Goal: Information Seeking & Learning: Find specific fact

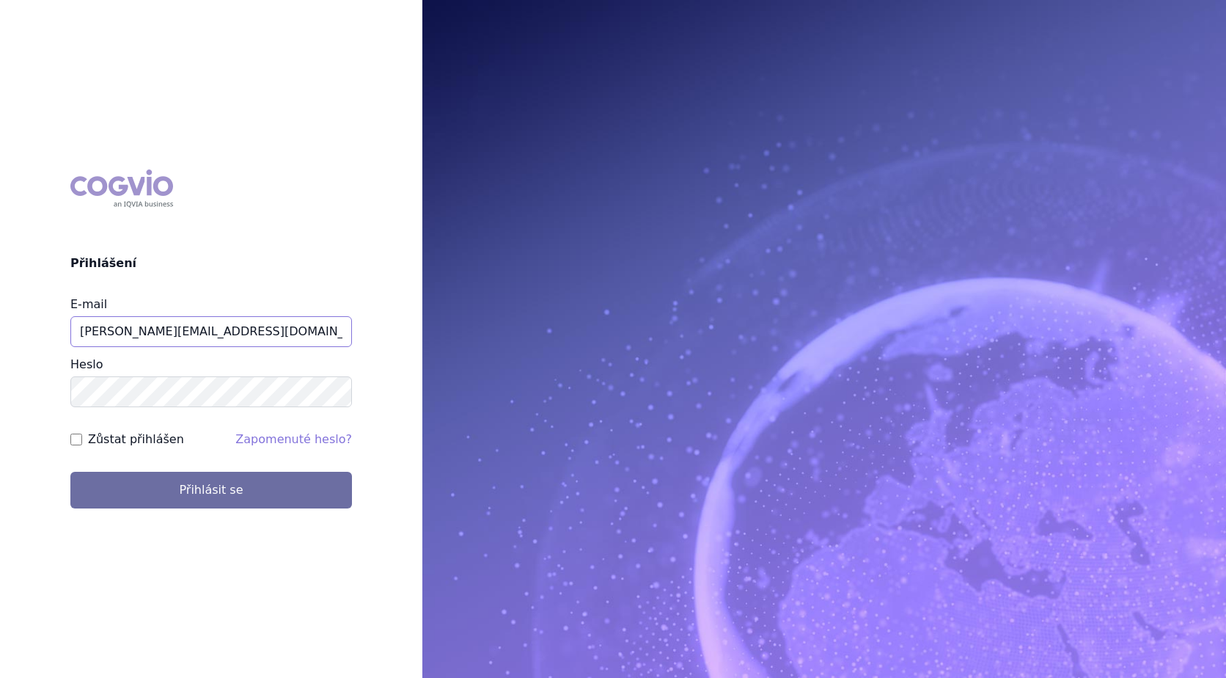
drag, startPoint x: 183, startPoint y: 322, endPoint x: 34, endPoint y: 328, distance: 149.0
click at [34, 328] on div "COGVIO Přihlášení E-mail hana.pfafova@vzp.cz Heslo Zůstat přihlášen Zapomenuté …" at bounding box center [211, 339] width 422 height 362
type input "aplikace.ocul1@vzp.cz"
click at [29, 382] on div "COGVIO Přihlášení E-mail aplikace.ocul1@vzp.cz Heslo Zůstat přihlášen Zapomenut…" at bounding box center [211, 339] width 422 height 362
click at [75, 438] on input "Zůstat přihlášen" at bounding box center [76, 439] width 12 height 12
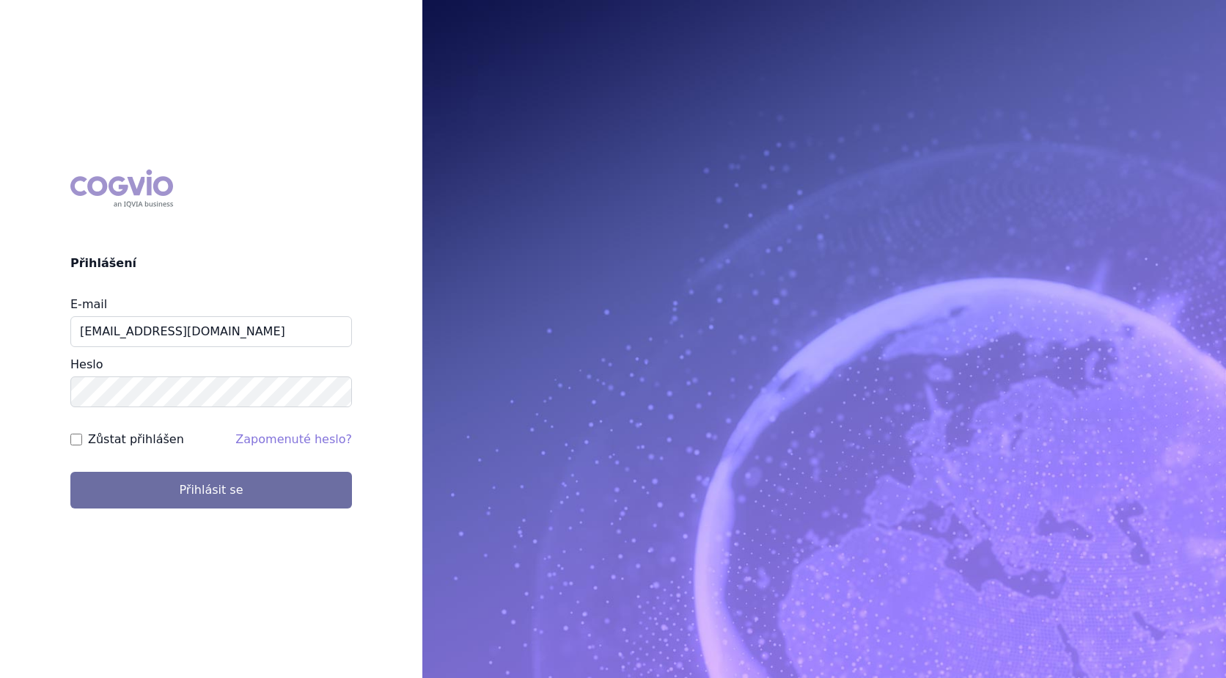
checkbox input "true"
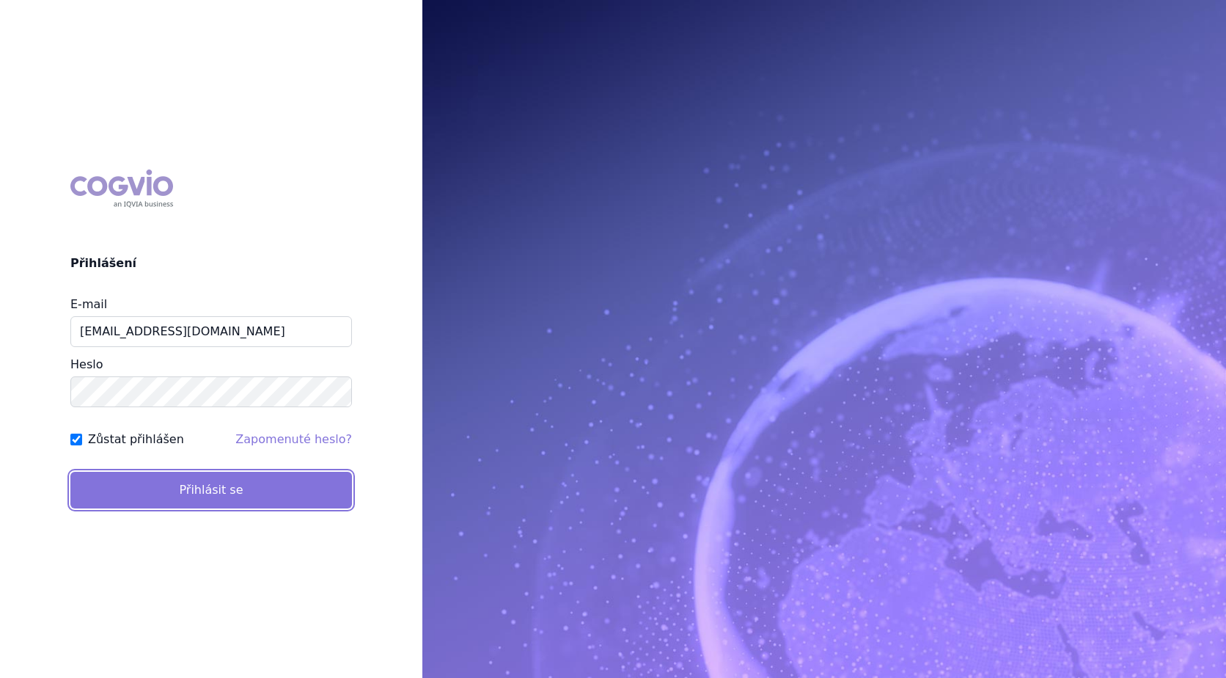
click at [199, 495] on button "Přihlásit se" at bounding box center [211, 490] width 282 height 37
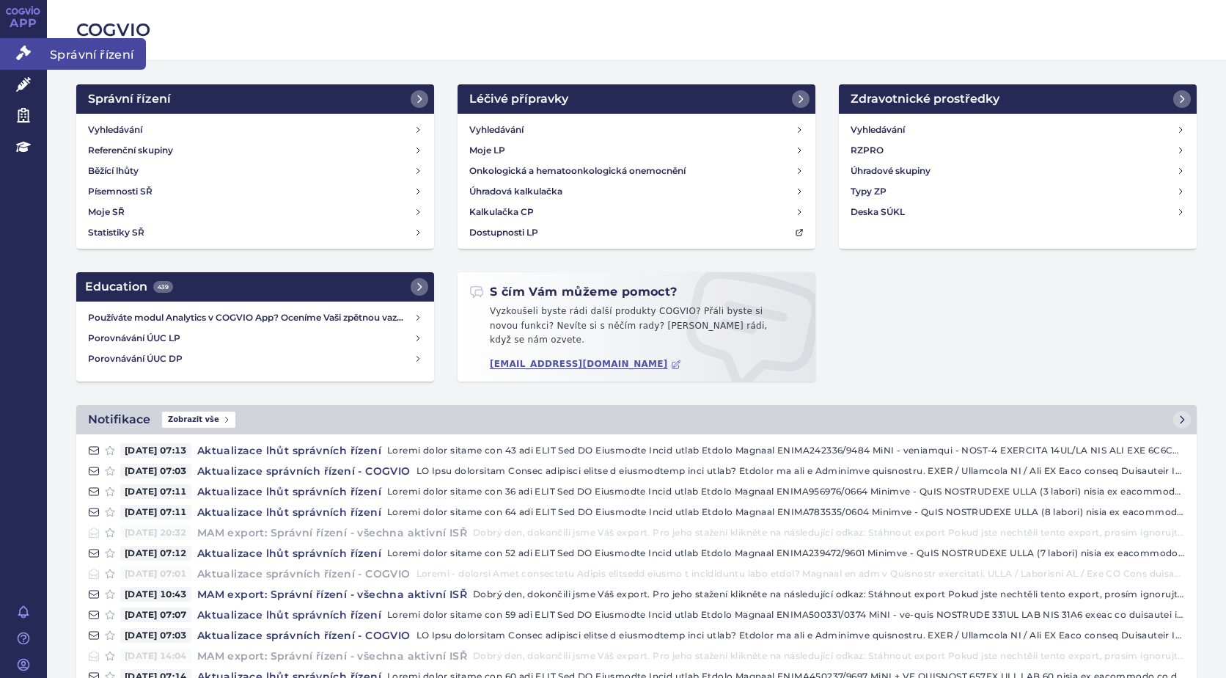
click at [21, 56] on icon at bounding box center [23, 52] width 15 height 15
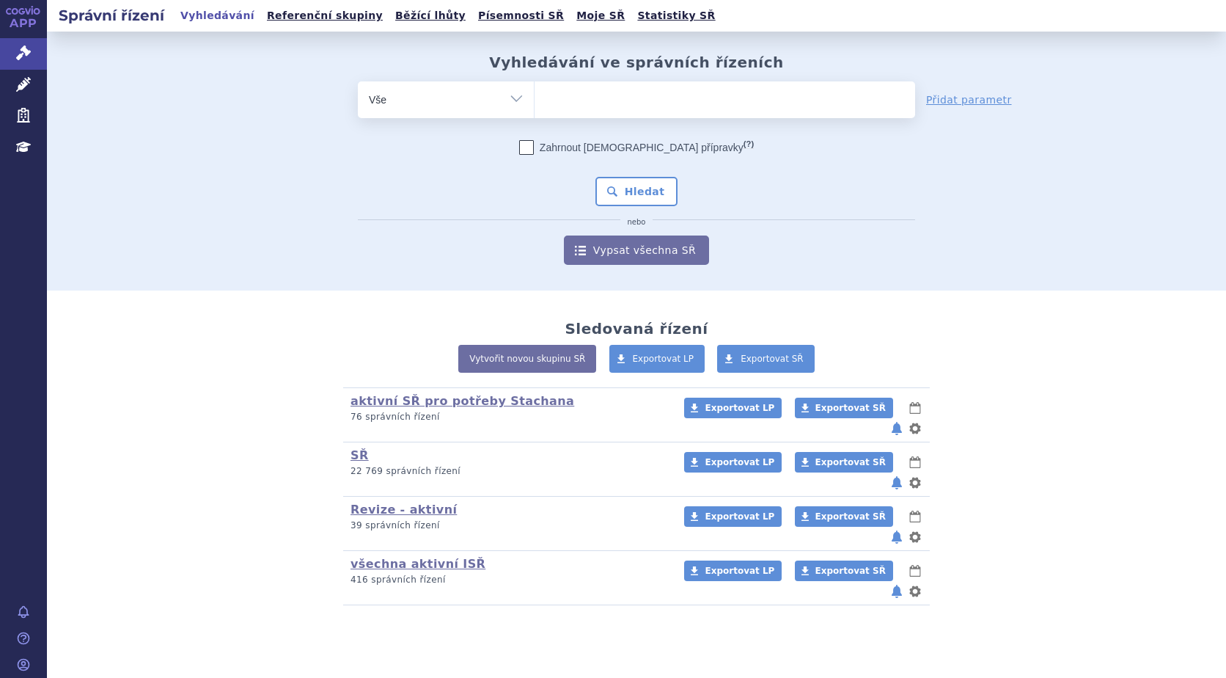
click at [576, 107] on ul at bounding box center [725, 96] width 381 height 31
click at [535, 107] on select at bounding box center [534, 99] width 1 height 37
type input "so"
type input "sot"
type input "soty"
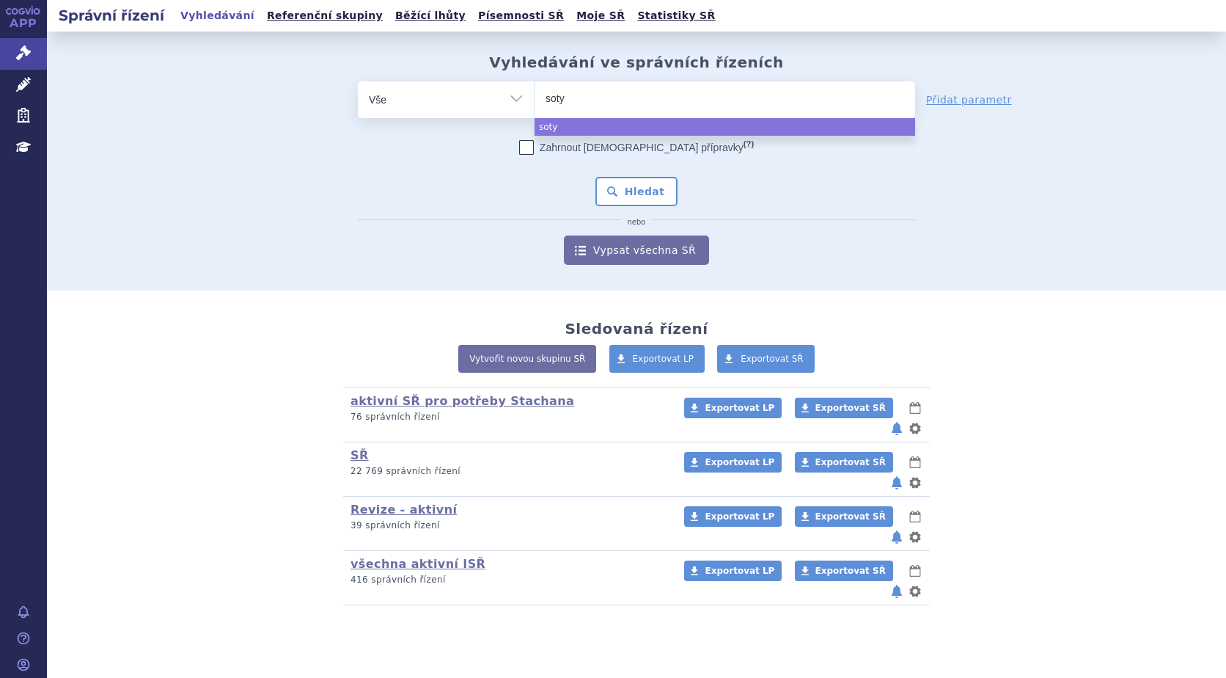
type input "sotyk"
type input "sotykt"
type input "sotyktu"
select select "sotyktu"
click at [625, 193] on button "Hledat" at bounding box center [637, 191] width 83 height 29
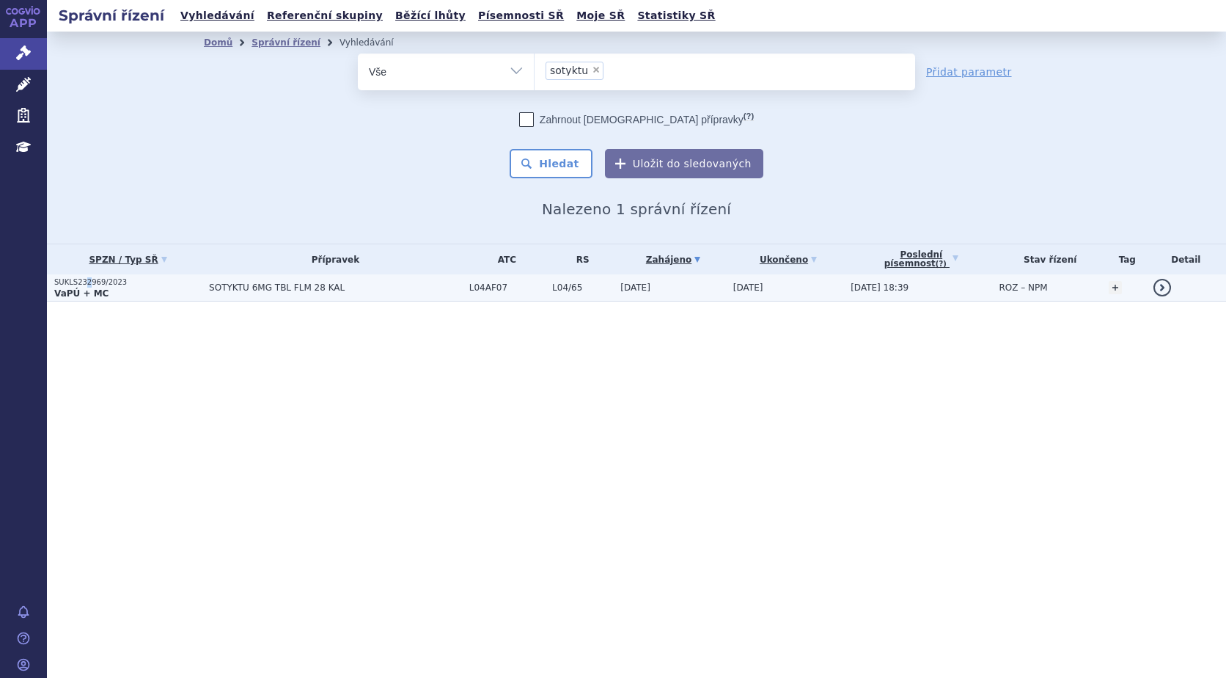
click at [85, 285] on p "SUKLS232969/2023" at bounding box center [127, 282] width 147 height 10
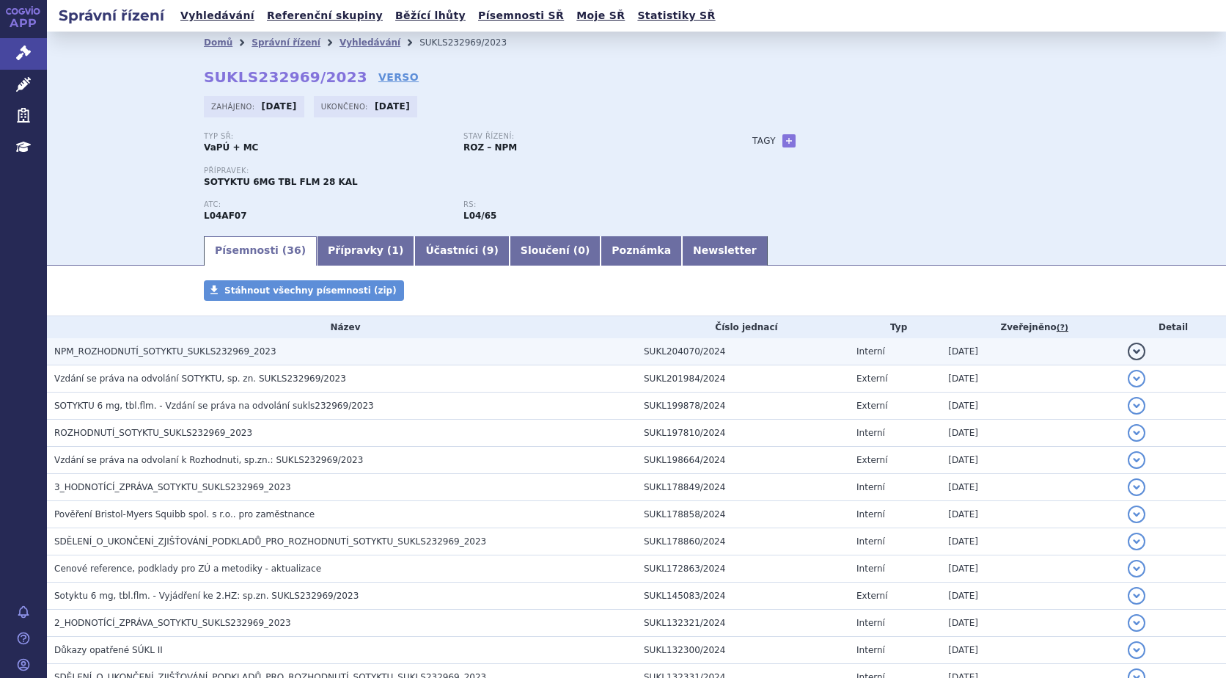
drag, startPoint x: 0, startPoint y: 0, endPoint x: 150, endPoint y: 353, distance: 383.2
click at [150, 353] on span "NPM_ROZHODNUTÍ_SOTYKTU_SUKLS232969_2023" at bounding box center [165, 351] width 222 height 10
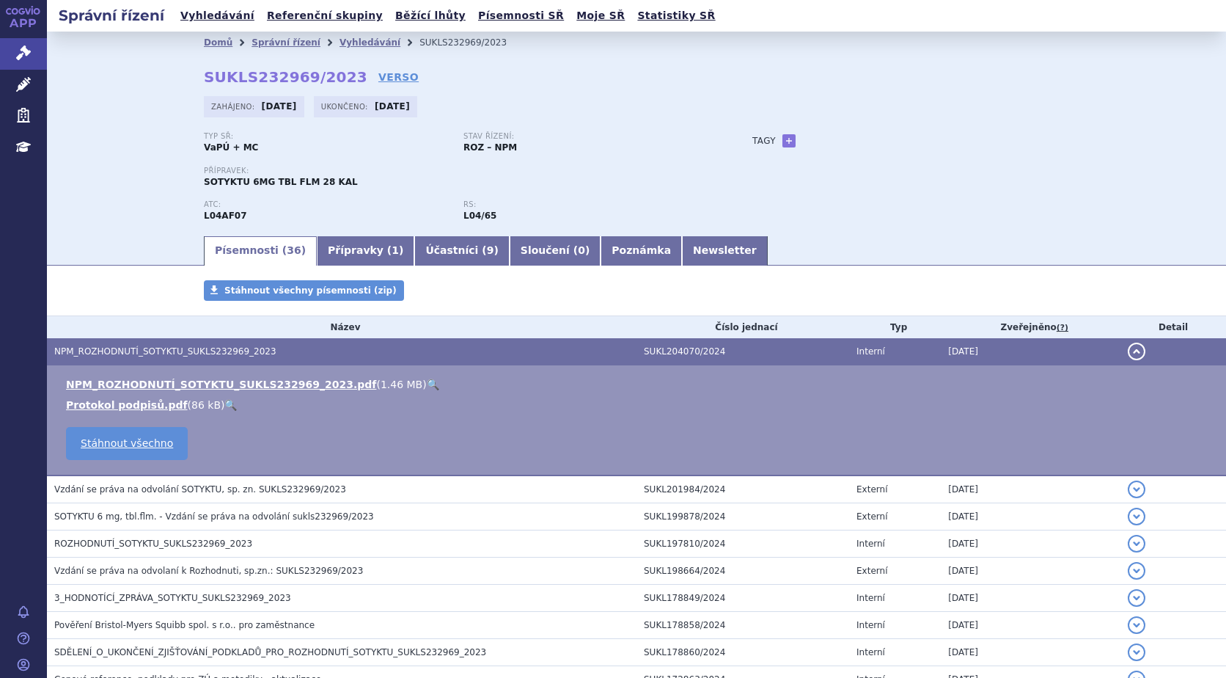
click at [427, 385] on link "🔍" at bounding box center [433, 384] width 12 height 12
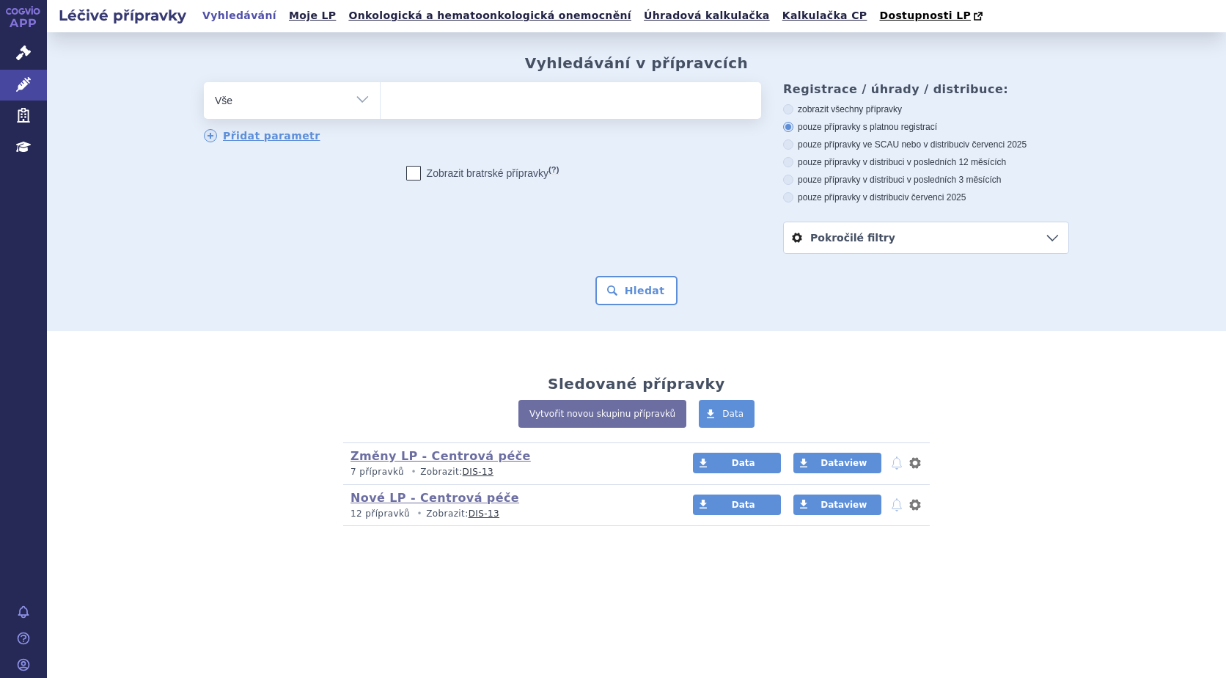
click at [451, 100] on ul at bounding box center [571, 97] width 381 height 31
click at [381, 100] on select at bounding box center [380, 99] width 1 height 37
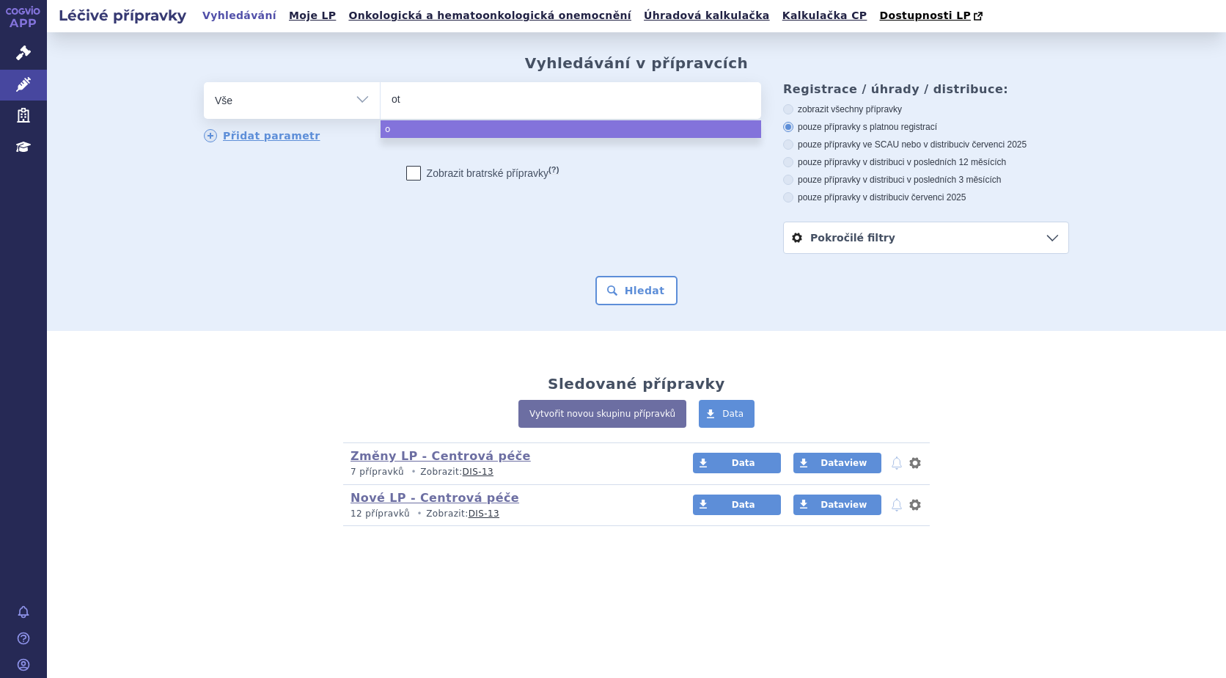
type input "ote"
type input "otez"
type input "otezl"
type input "[MEDICAL_DATA]"
select select "[MEDICAL_DATA]"
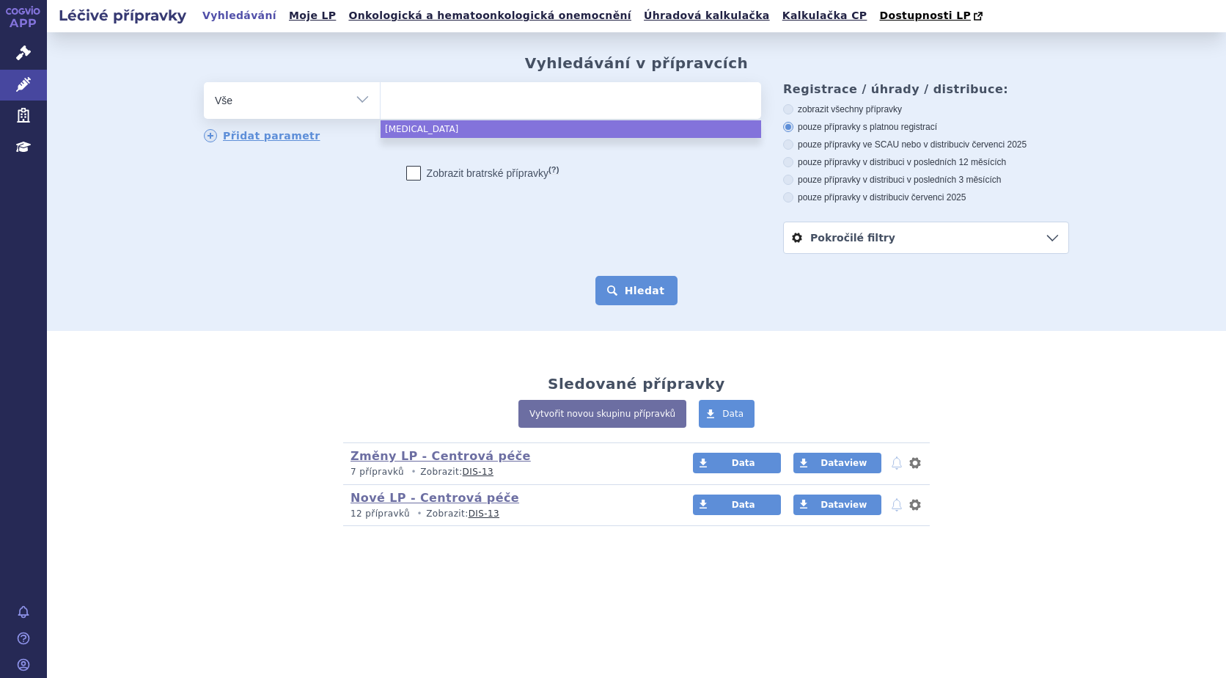
click at [636, 297] on button "Hledat" at bounding box center [637, 290] width 83 height 29
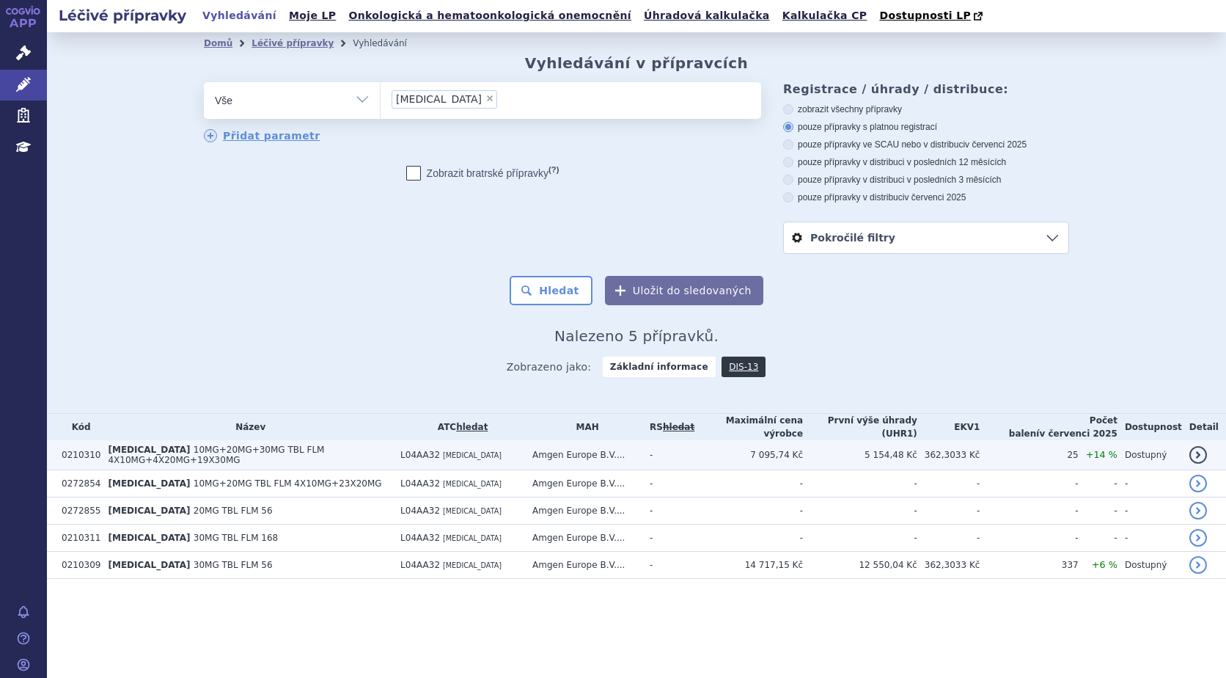
click at [213, 456] on td "[MEDICAL_DATA] 10MG+20MG+30MG TBL FLM 4X10MG+4X20MG+19X30MG" at bounding box center [246, 455] width 293 height 30
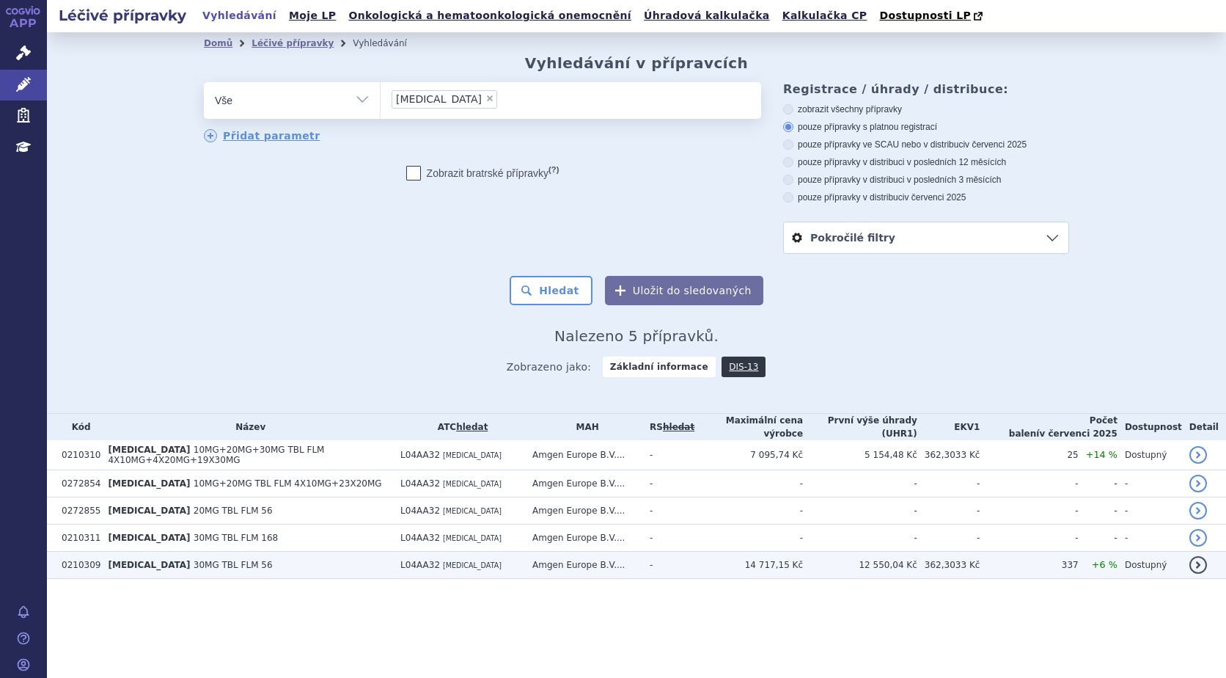
click at [194, 563] on span "30MG TBL FLM 56" at bounding box center [233, 565] width 79 height 10
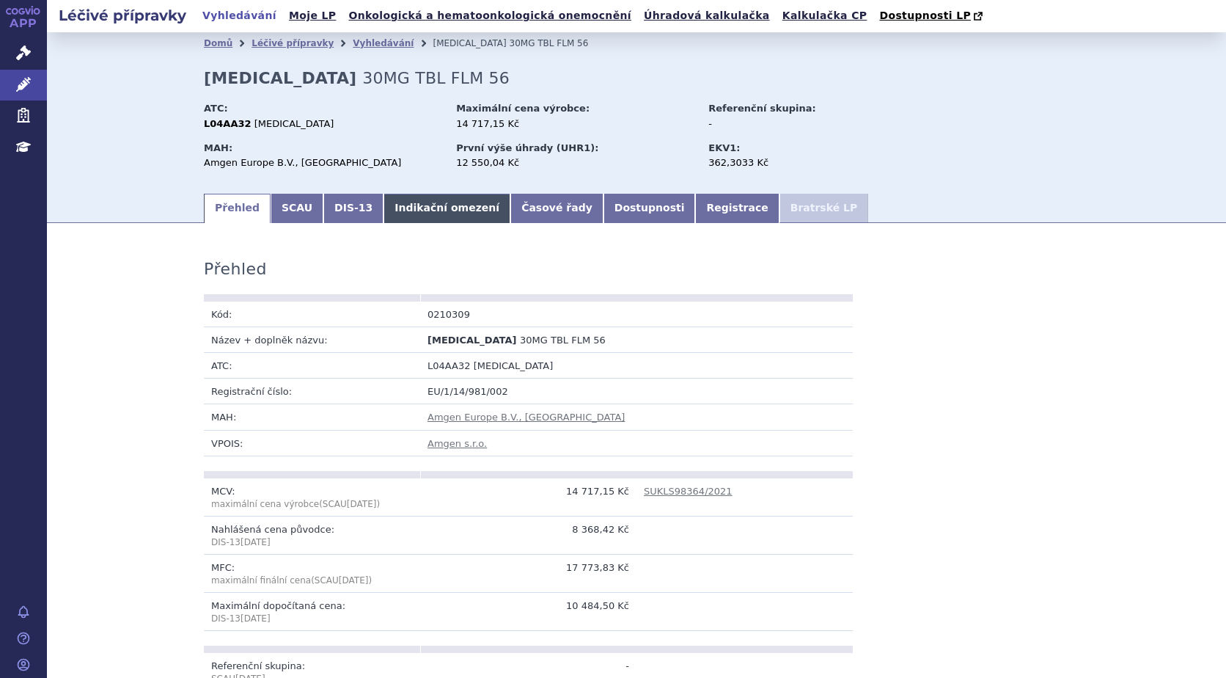
click at [402, 208] on link "Indikační omezení" at bounding box center [447, 208] width 127 height 29
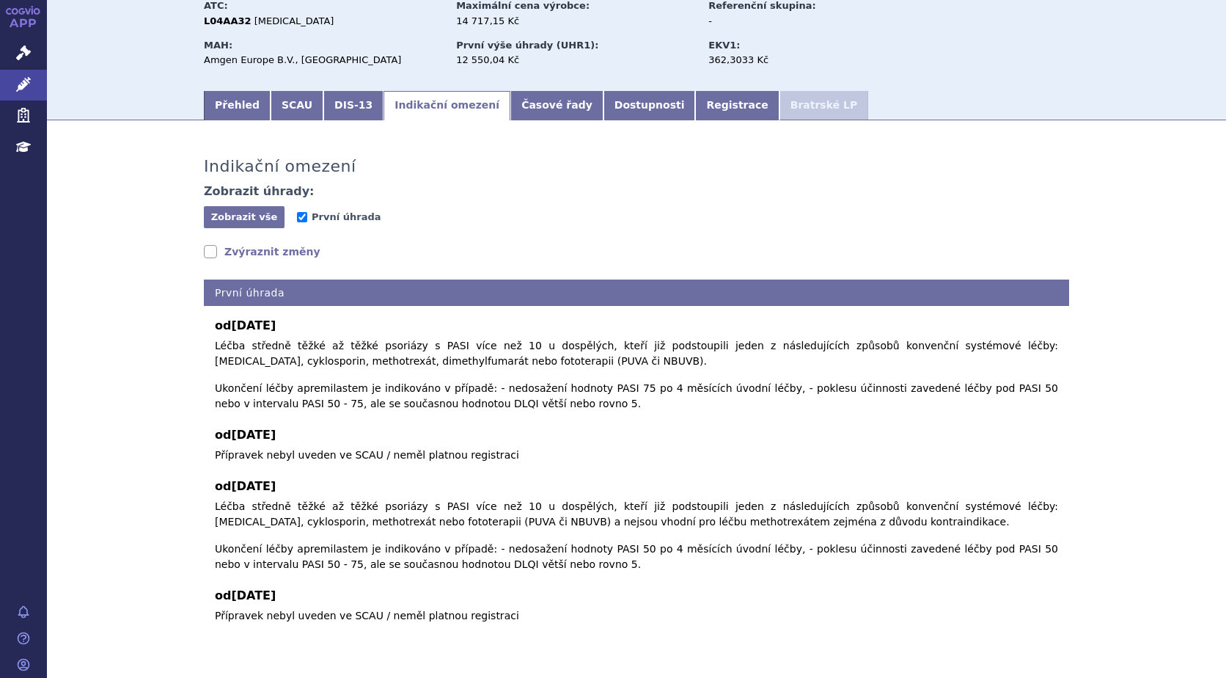
scroll to position [129, 0]
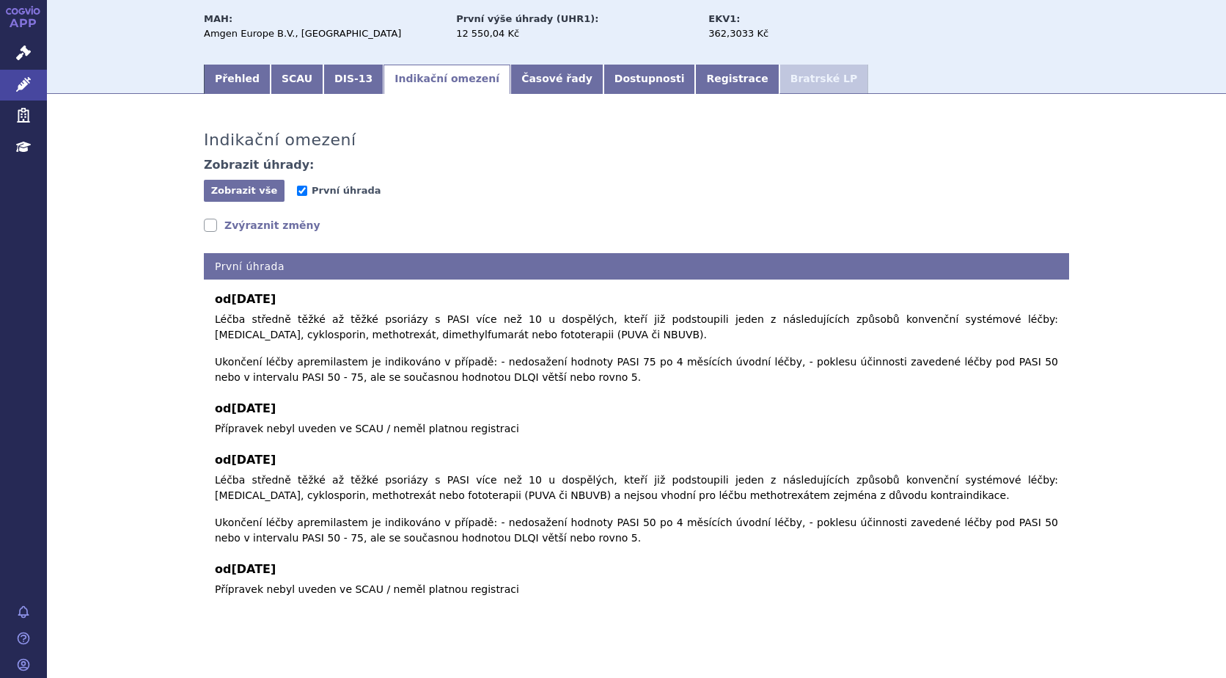
click at [208, 320] on div "od 01.12.2021 Léčba středně těžké až těžké psoriázy s PASI více než 10 u dospěl…" at bounding box center [636, 438] width 865 height 318
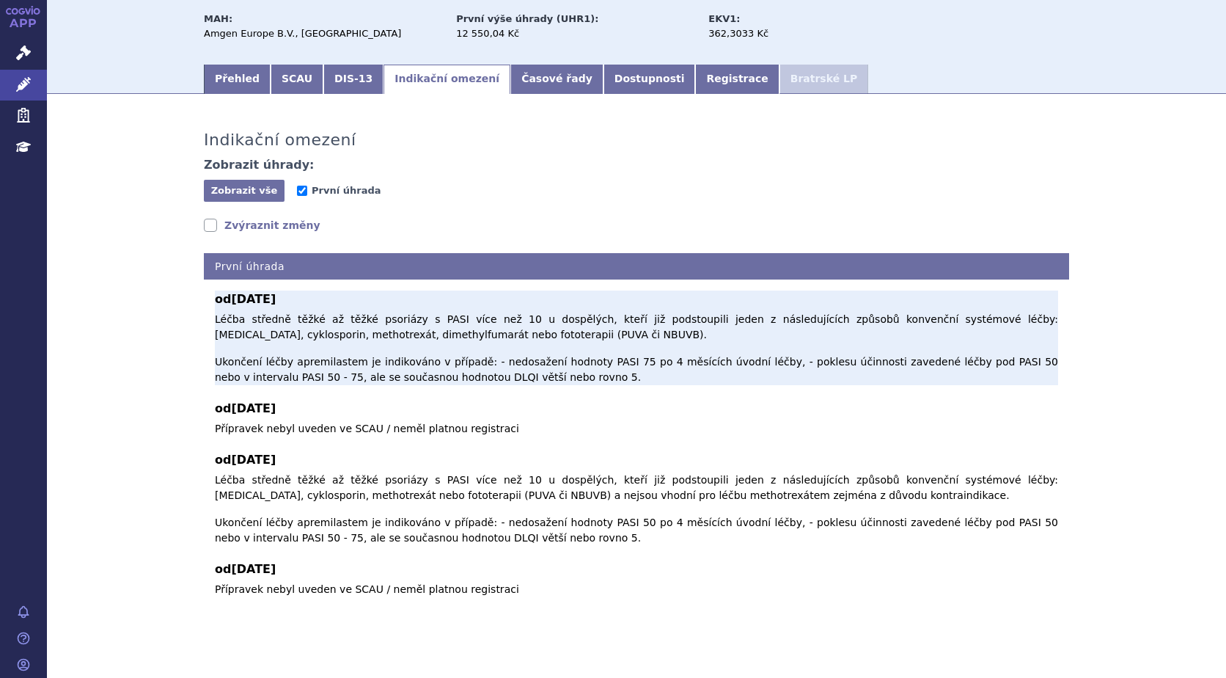
click at [215, 320] on p "Léčba středně těžké až těžké psoriázy s PASI více než 10 u dospělých, kteří již…" at bounding box center [636, 348] width 843 height 73
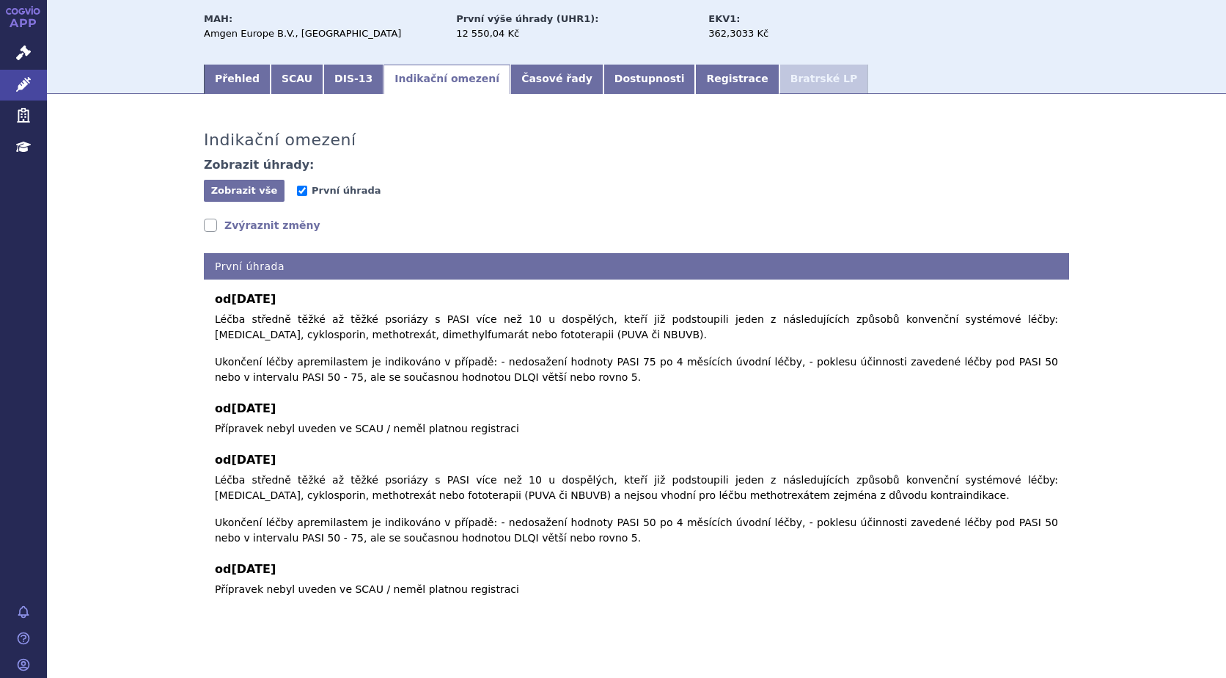
drag, startPoint x: 473, startPoint y: 373, endPoint x: 190, endPoint y: 323, distance: 287.4
click at [190, 323] on div "Indikační omezení Zobrazit úhrady: Zobrazit vše Skrýt vše První úhrada Zvýrazni…" at bounding box center [637, 360] width 924 height 503
copy p "Léčba středně těžké až těžké psoriázy s PASI více než 10 u dospělých, kteří již…"
click at [20, 48] on icon at bounding box center [23, 52] width 15 height 15
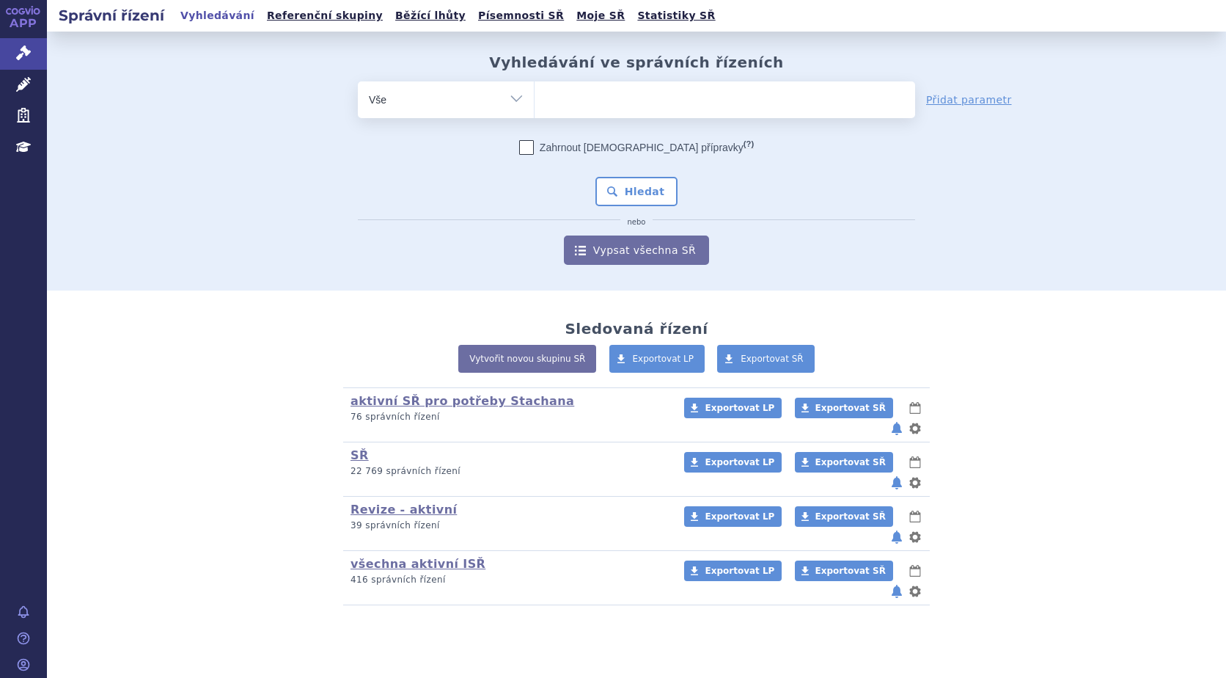
click at [560, 111] on ul at bounding box center [725, 96] width 381 height 31
click at [535, 111] on select at bounding box center [534, 99] width 1 height 37
type input "ote"
type input "otez"
type input "otezl"
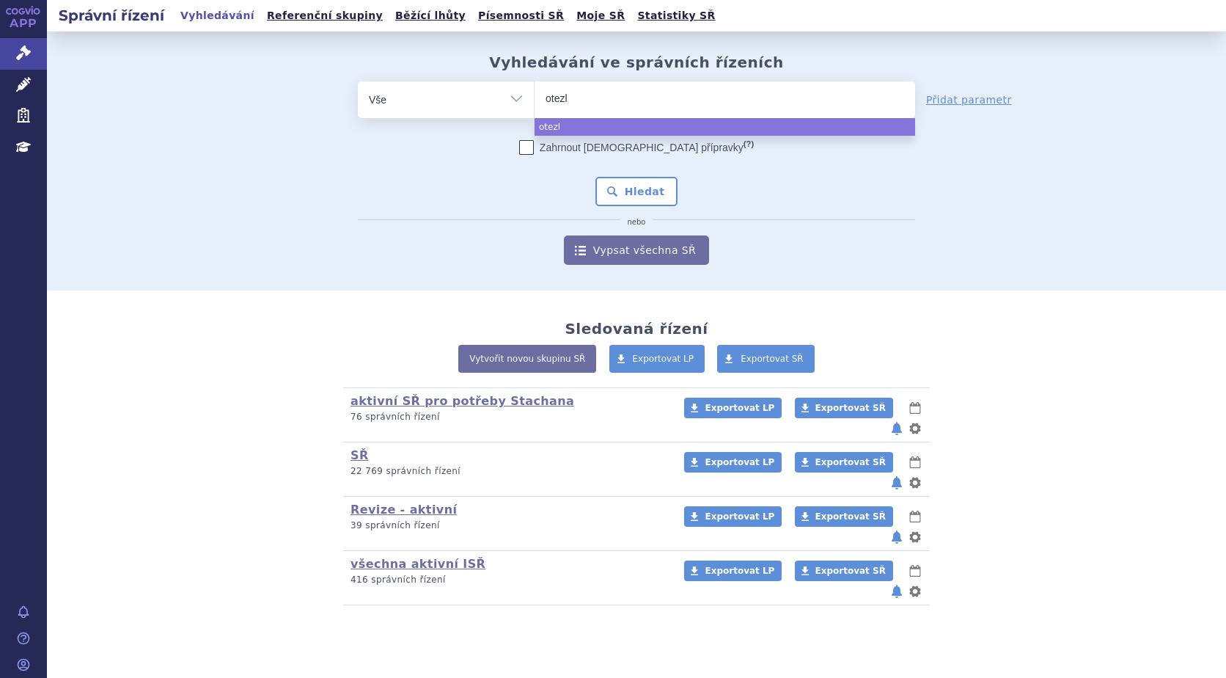
type input "[MEDICAL_DATA]"
select select "otezla"
click at [647, 195] on button "Hledat" at bounding box center [637, 191] width 83 height 29
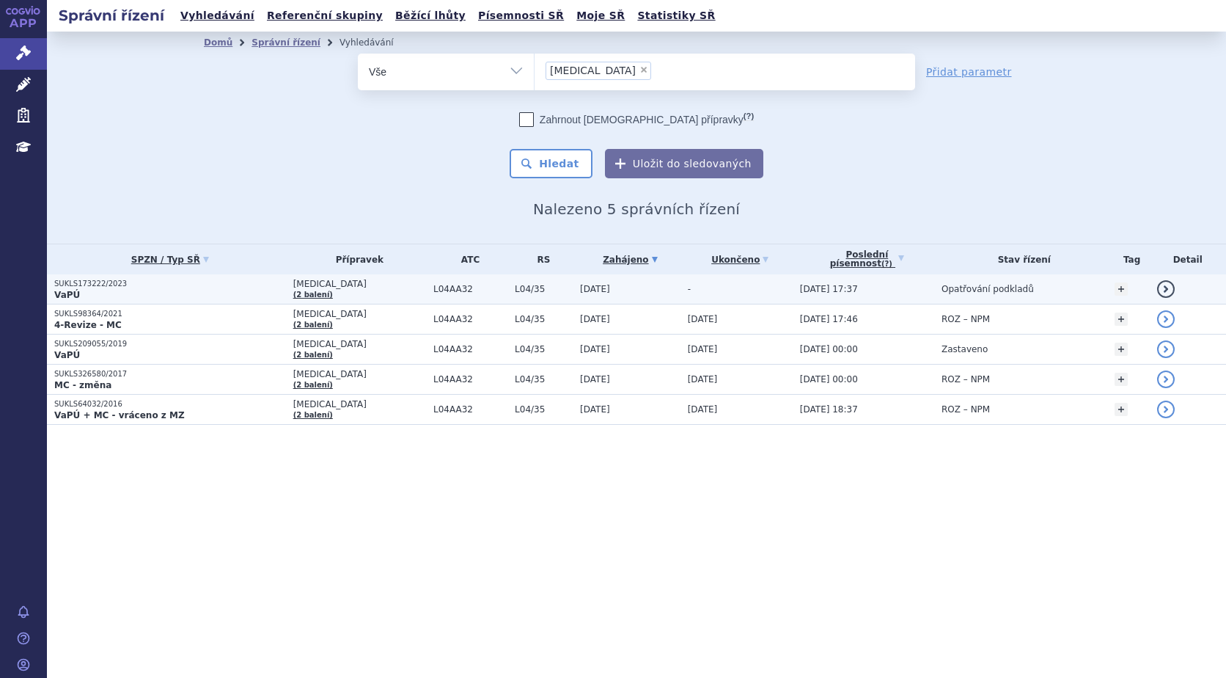
click at [93, 286] on p "SUKLS173222/2023" at bounding box center [170, 284] width 232 height 10
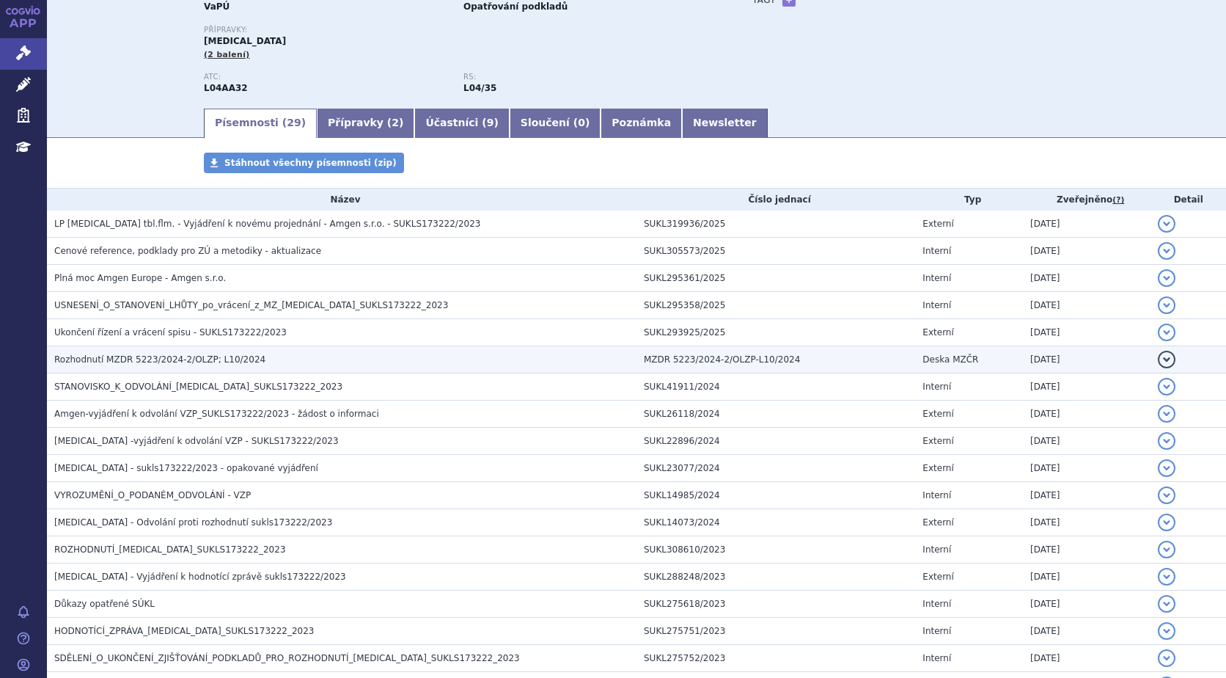
scroll to position [147, 0]
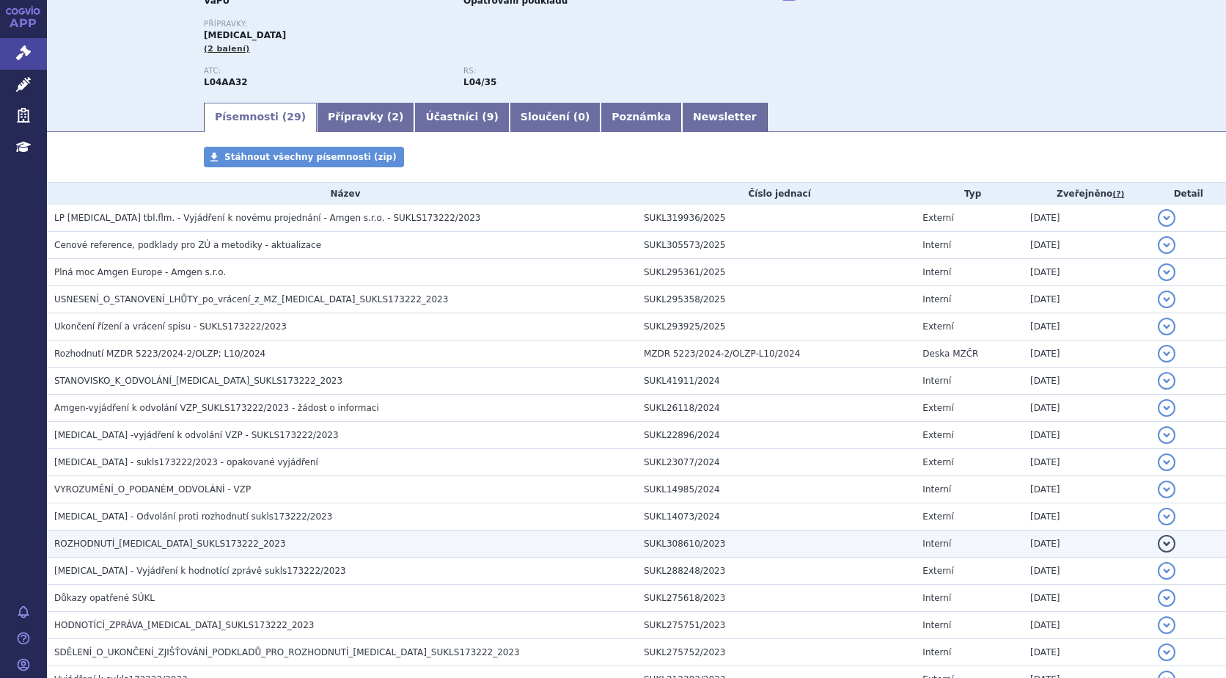
click at [191, 540] on span "ROZHODNUTÍ_[MEDICAL_DATA]_SUKLS173222_2023" at bounding box center [170, 543] width 232 height 10
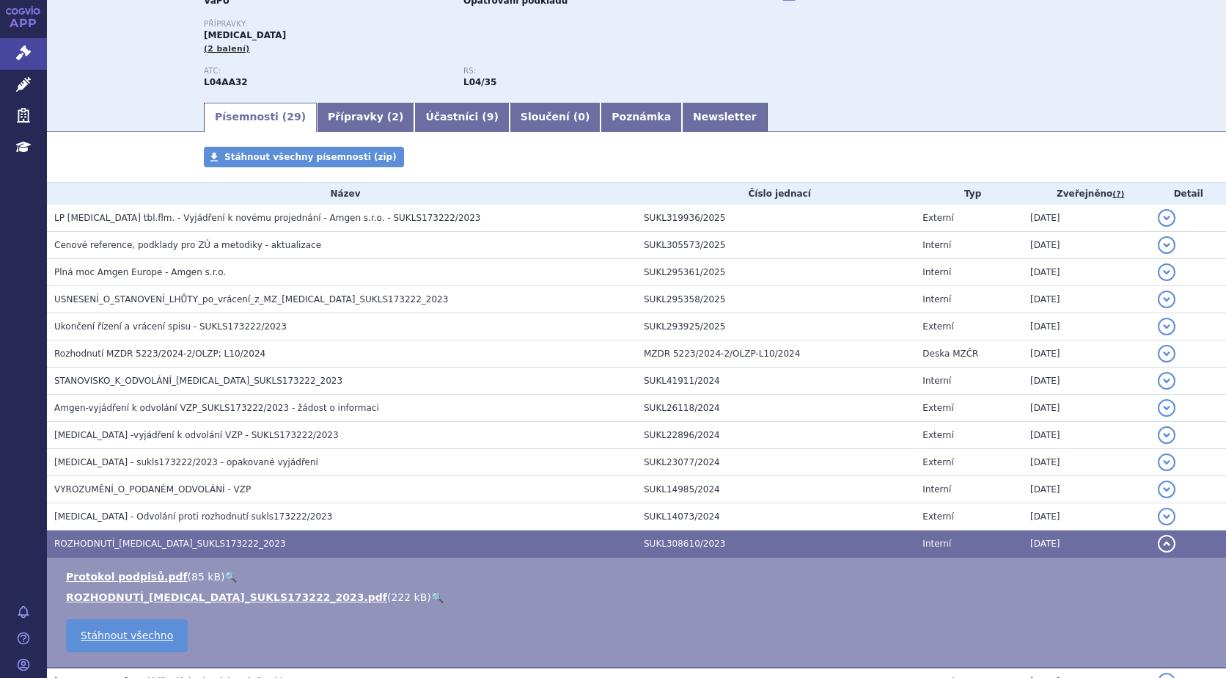
click at [431, 597] on link "🔍" at bounding box center [437, 597] width 12 height 12
